Goal: Find specific page/section: Find specific page/section

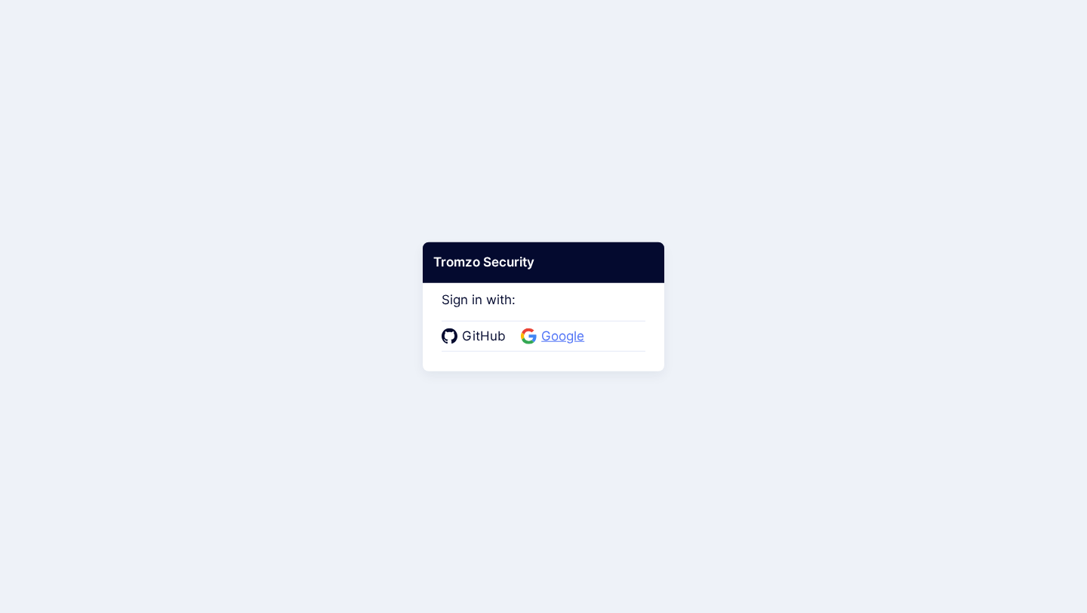
click at [557, 330] on span "Google" at bounding box center [563, 337] width 52 height 20
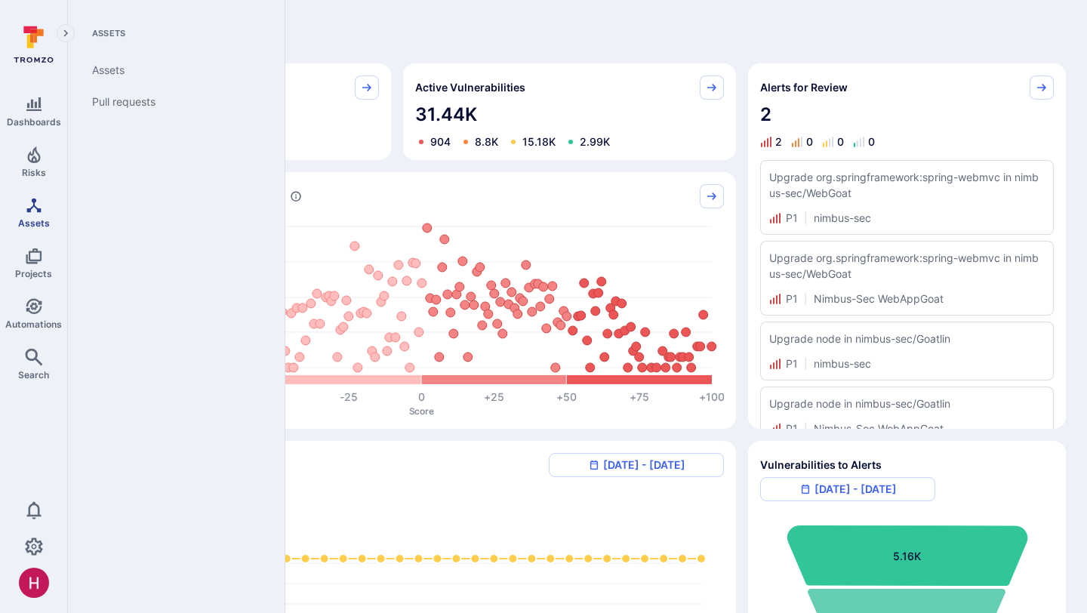
click at [42, 211] on link "Assets" at bounding box center [33, 212] width 67 height 45
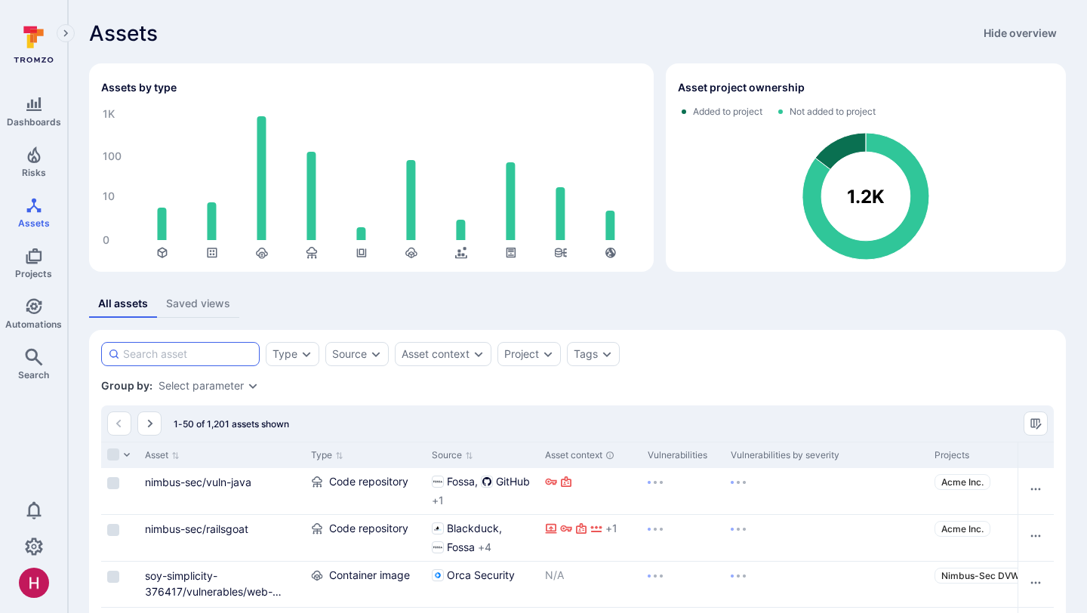
click at [205, 357] on input at bounding box center [188, 354] width 130 height 15
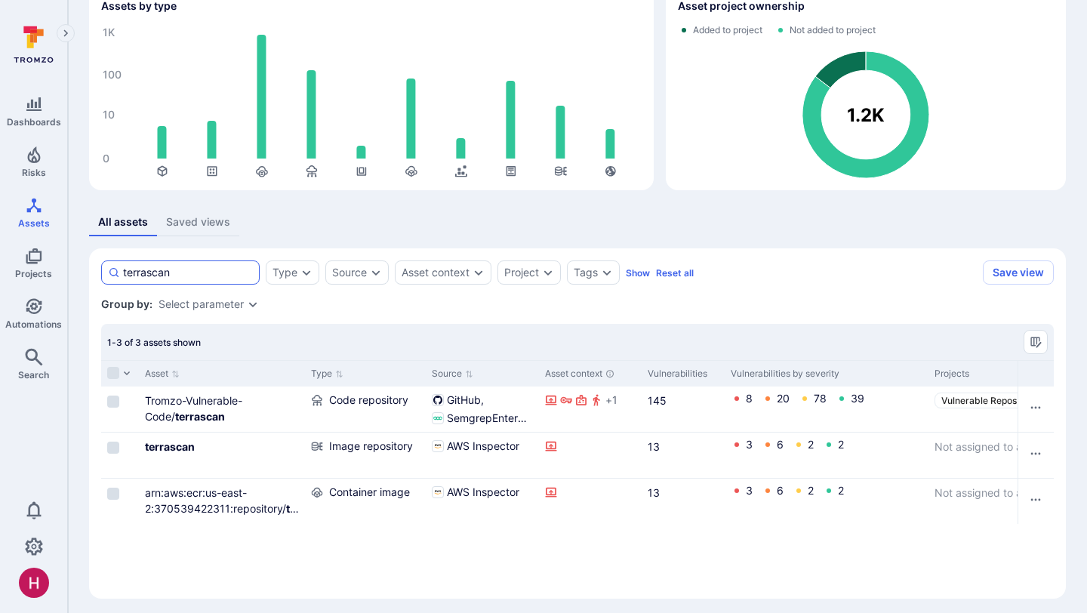
scroll to position [88, 0]
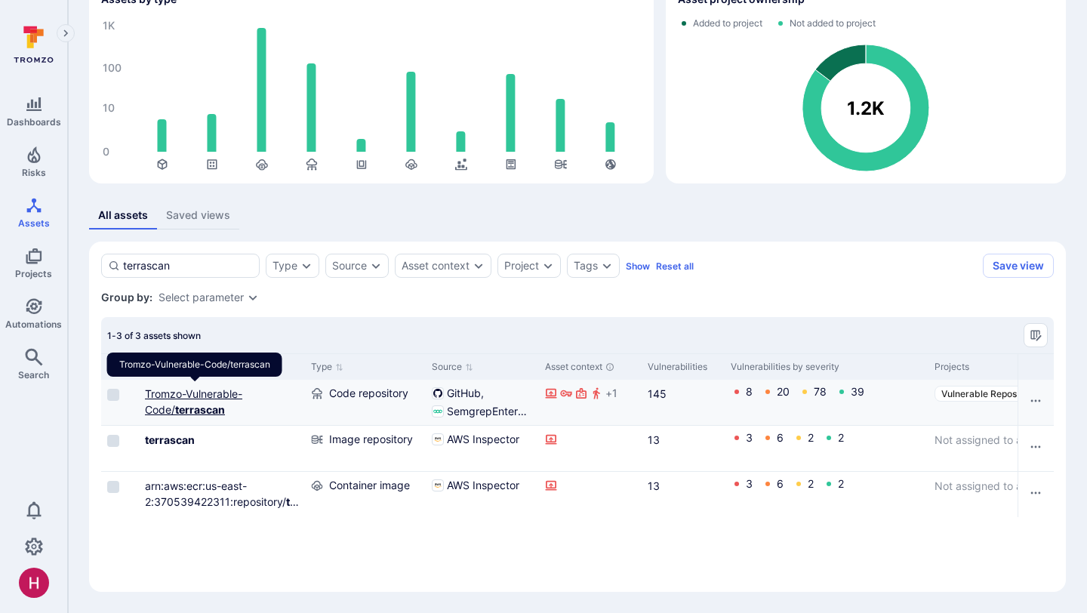
type input "terrascan"
click at [198, 410] on b "terrascan" at bounding box center [200, 409] width 50 height 13
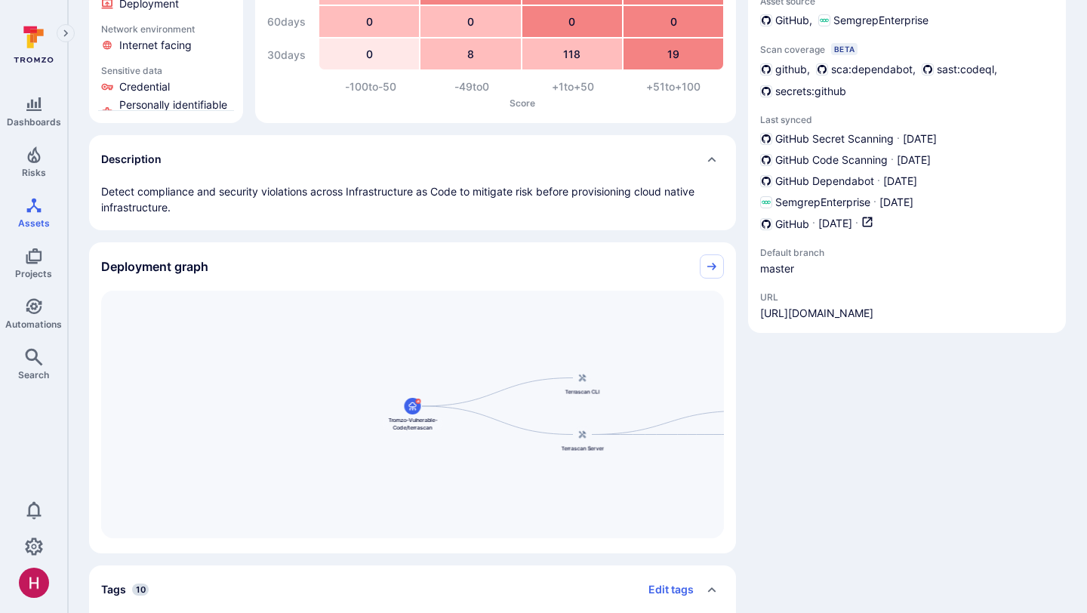
scroll to position [240, 0]
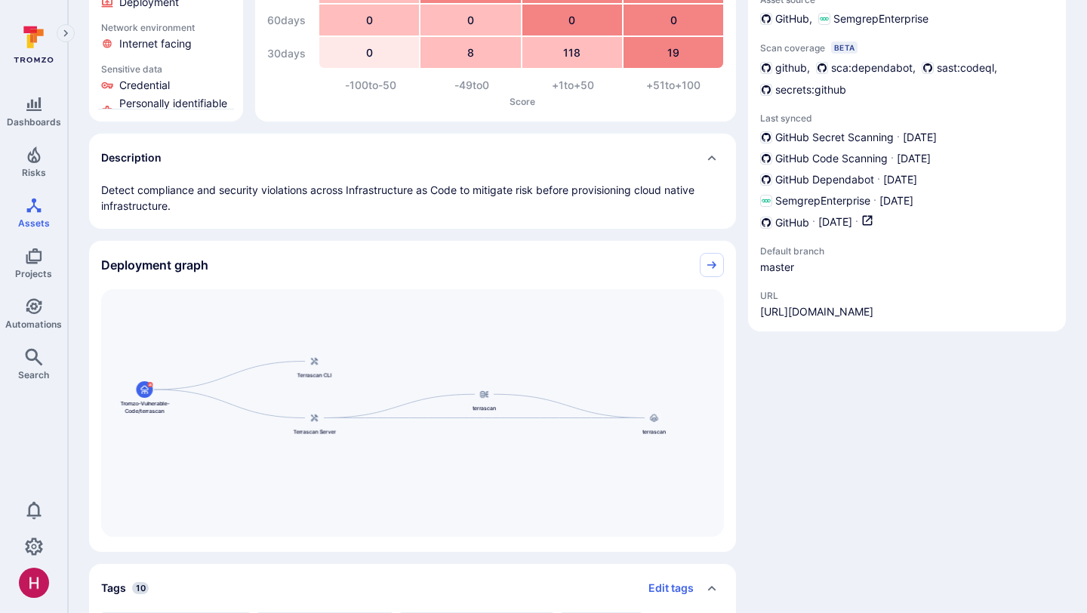
drag, startPoint x: 676, startPoint y: 378, endPoint x: 407, endPoint y: 364, distance: 269.2
click at [407, 364] on div "terrascan terrascan Terrascan CLI Tromzo-Vulnerable-Code/terrascan Terrascan Se…" at bounding box center [412, 413] width 623 height 248
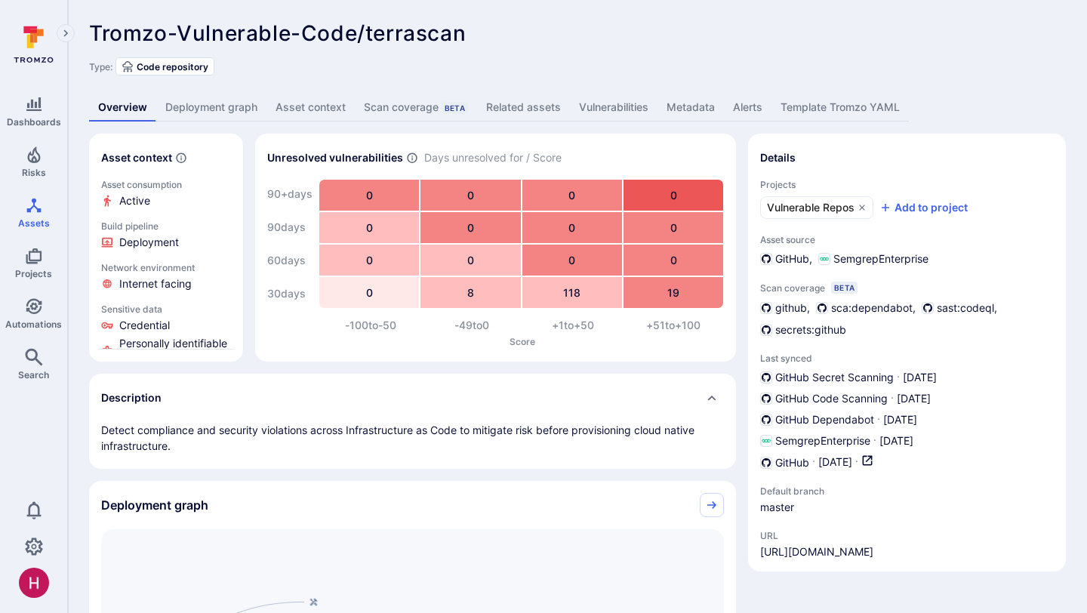
click at [240, 113] on link "Deployment graph" at bounding box center [211, 108] width 110 height 28
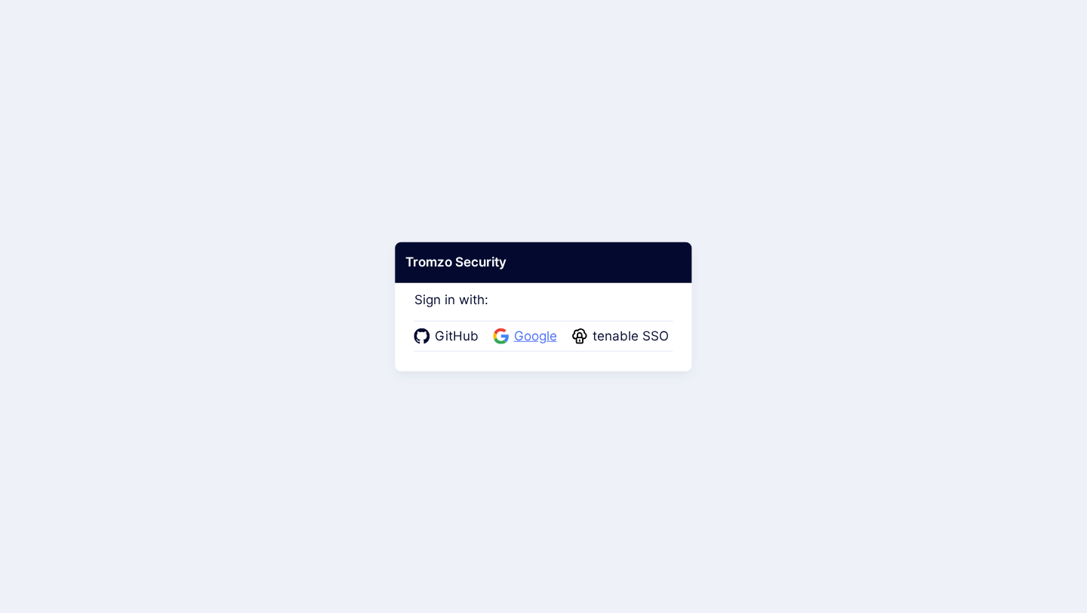
click at [536, 337] on span "Google" at bounding box center [536, 337] width 52 height 20
